Goal: Information Seeking & Learning: Find specific fact

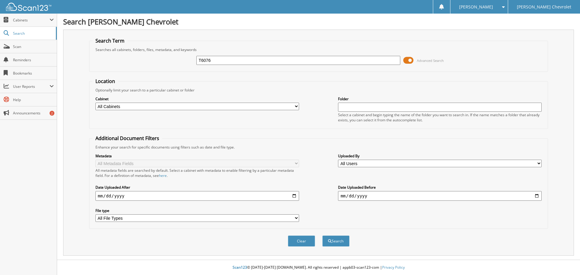
type input "T6076"
click at [323, 236] on button "Search" at bounding box center [336, 241] width 27 height 11
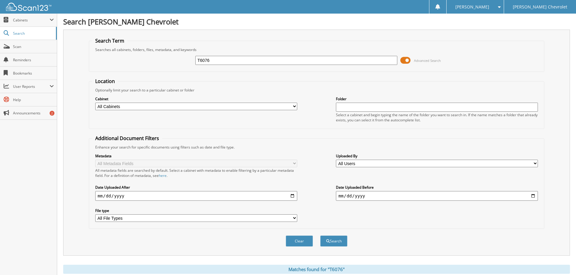
click at [252, 62] on input "T6076" at bounding box center [296, 60] width 202 height 9
click at [329, 241] on button "Search" at bounding box center [333, 241] width 27 height 11
click at [11, 33] on link "Search" at bounding box center [28, 33] width 57 height 13
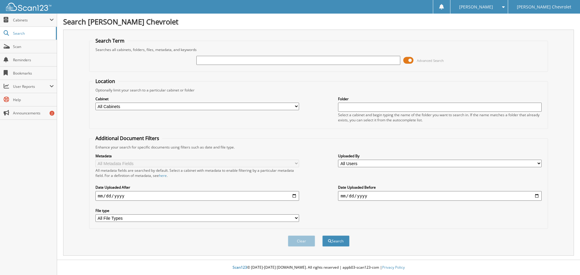
click at [410, 60] on span at bounding box center [409, 60] width 10 height 9
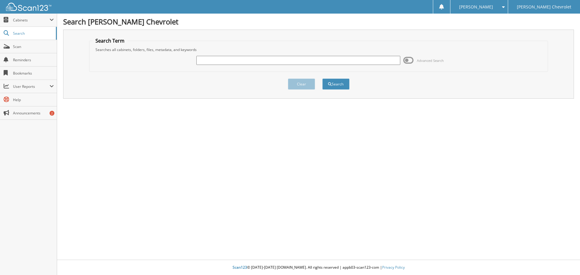
click at [225, 61] on input "text" at bounding box center [299, 60] width 204 height 9
type input "t"
type input "T6076"
click at [343, 86] on button "Search" at bounding box center [336, 84] width 27 height 11
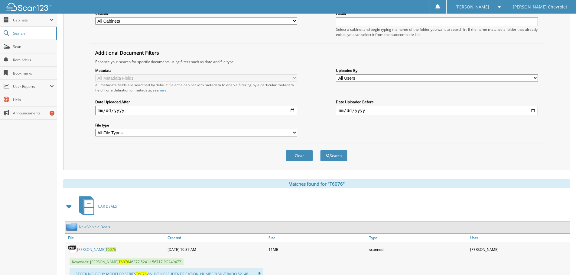
scroll to position [109, 0]
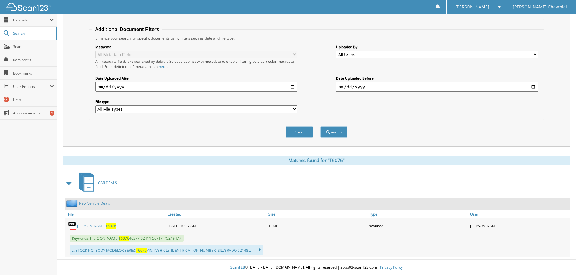
click at [73, 224] on img at bounding box center [72, 226] width 9 height 9
click at [82, 225] on link "PARTEE, NATHANIEL T6076" at bounding box center [96, 226] width 39 height 5
click at [22, 32] on span "Search" at bounding box center [33, 33] width 40 height 5
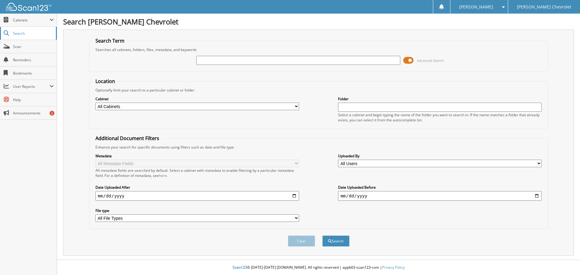
click at [15, 32] on span "Search" at bounding box center [33, 33] width 40 height 5
click at [205, 58] on input "text" at bounding box center [299, 60] width 204 height 9
type input "[PERSON_NAME]"
click at [323, 236] on button "Search" at bounding box center [336, 241] width 27 height 11
